Goal: Information Seeking & Learning: Learn about a topic

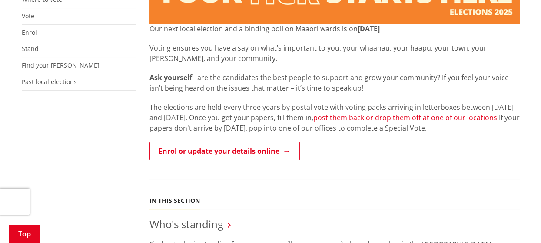
scroll to position [87, 0]
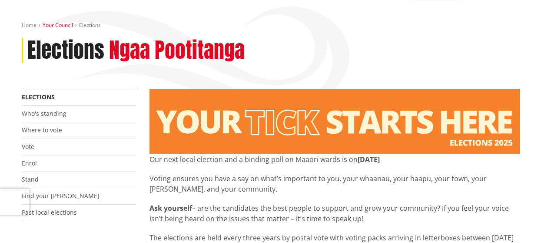
click at [53, 27] on link "Your Council" at bounding box center [58, 24] width 30 height 7
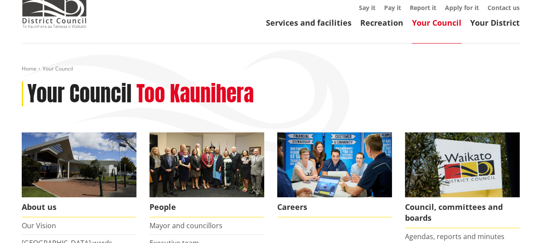
scroll to position [87, 0]
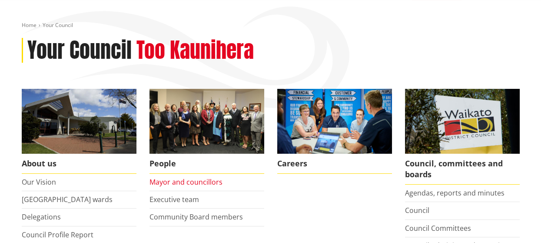
click at [183, 182] on link "Mayor and councillors" at bounding box center [186, 182] width 73 height 10
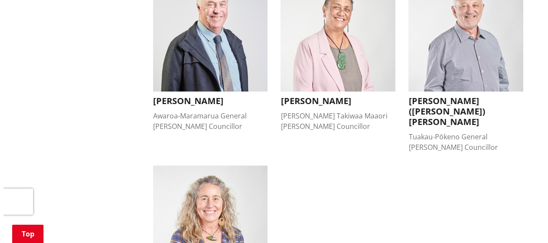
scroll to position [739, 0]
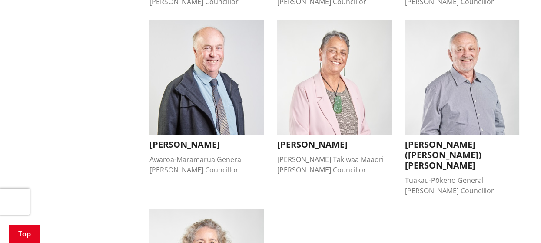
click at [311, 154] on div "Tai Runga Takiwaa Maaori Ward Councillor" at bounding box center [334, 164] width 115 height 21
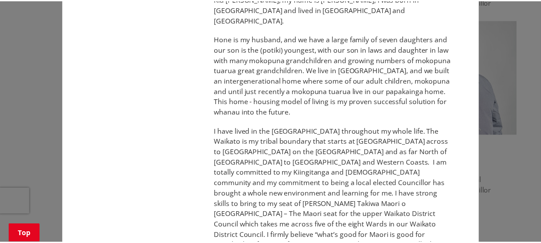
scroll to position [0, 0]
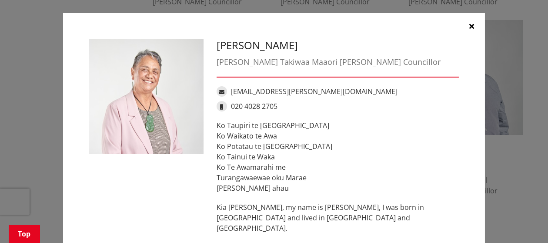
click at [470, 25] on icon "button" at bounding box center [472, 26] width 5 height 7
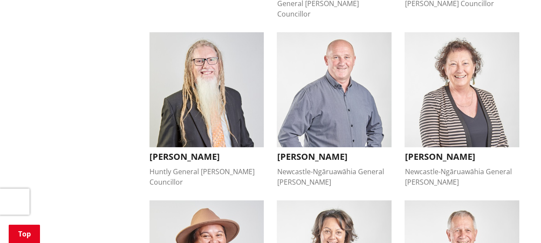
scroll to position [87, 0]
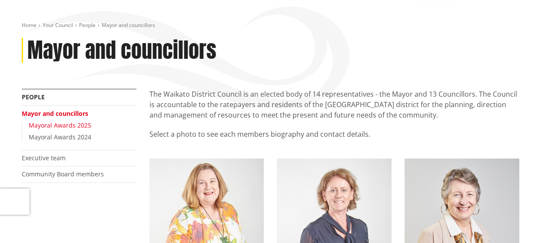
click at [75, 127] on link "Mayoral Awards 2025" at bounding box center [60, 125] width 63 height 8
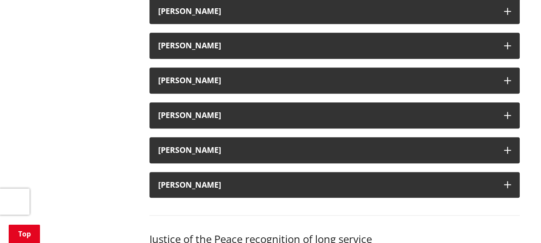
scroll to position [1087, 0]
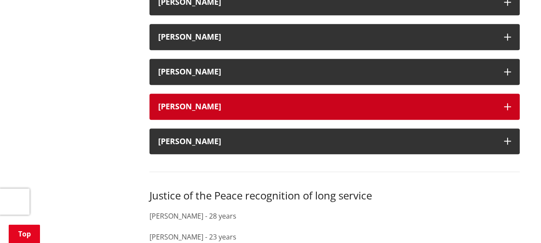
click at [166, 110] on div "[PERSON_NAME]" at bounding box center [326, 106] width 337 height 9
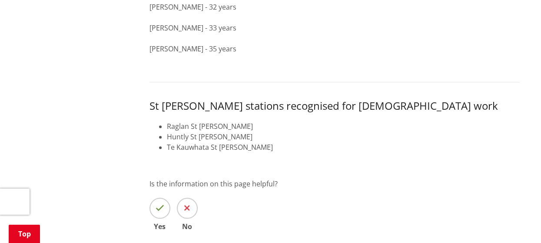
scroll to position [1435, 0]
